Goal: Transaction & Acquisition: Purchase product/service

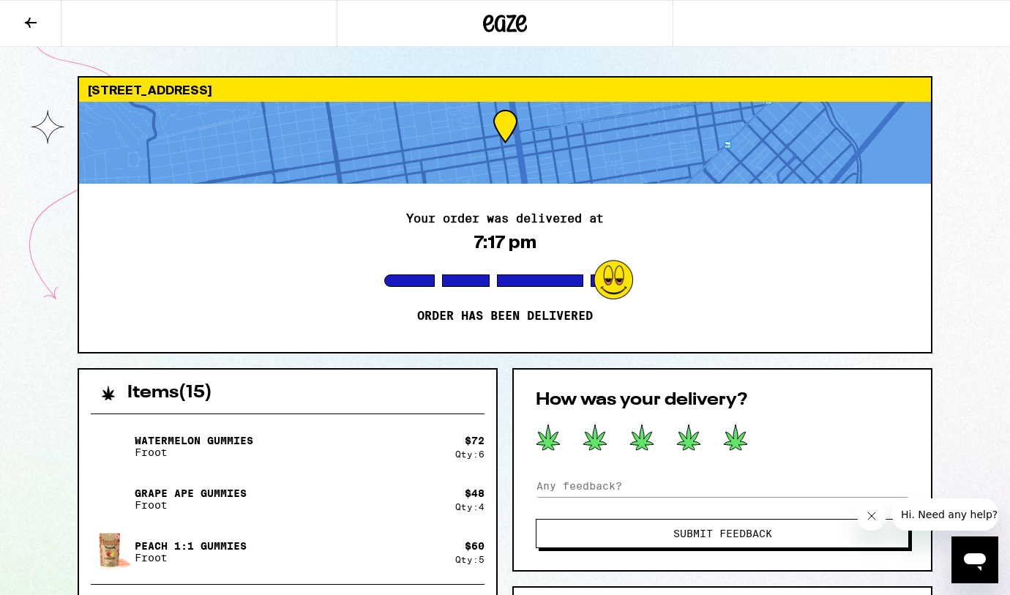
click at [741, 433] on icon at bounding box center [735, 437] width 25 height 27
click at [34, 17] on icon at bounding box center [31, 23] width 18 height 18
